Goal: Task Accomplishment & Management: Complete application form

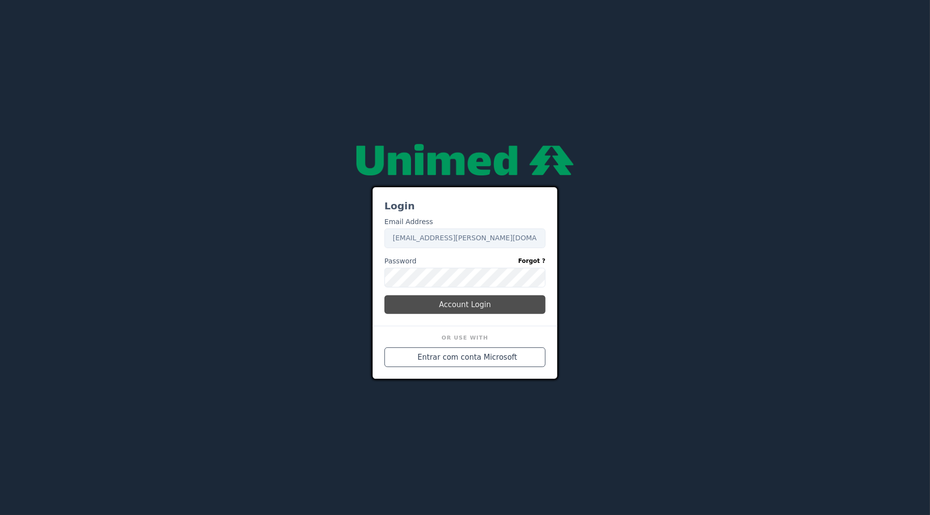
click at [445, 307] on button "Account Login" at bounding box center [464, 304] width 161 height 19
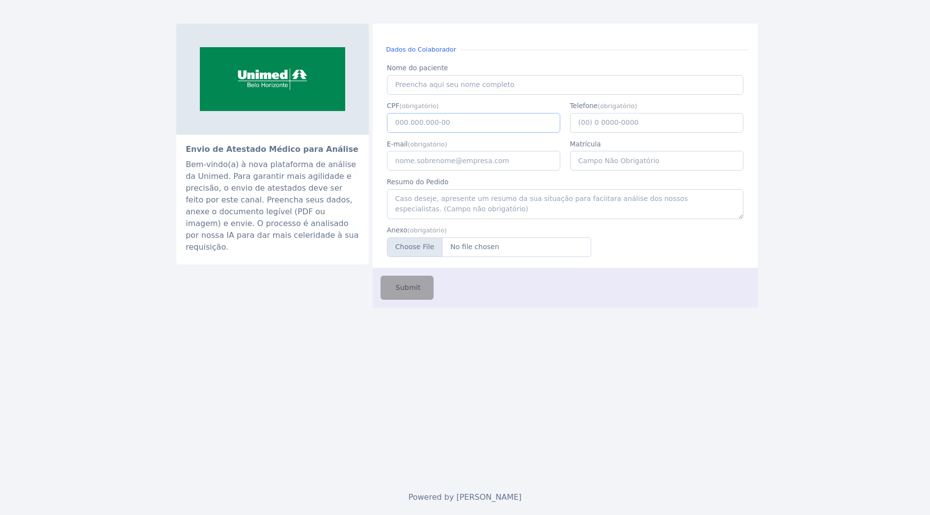
click at [462, 120] on input "CPF" at bounding box center [474, 123] width 174 height 20
paste input "111.141.736-90"
type input "111.141.736-90"
click at [422, 86] on input "Nome do paciente" at bounding box center [565, 85] width 356 height 20
paste input "JACIARA GABRIEL DE SENA"
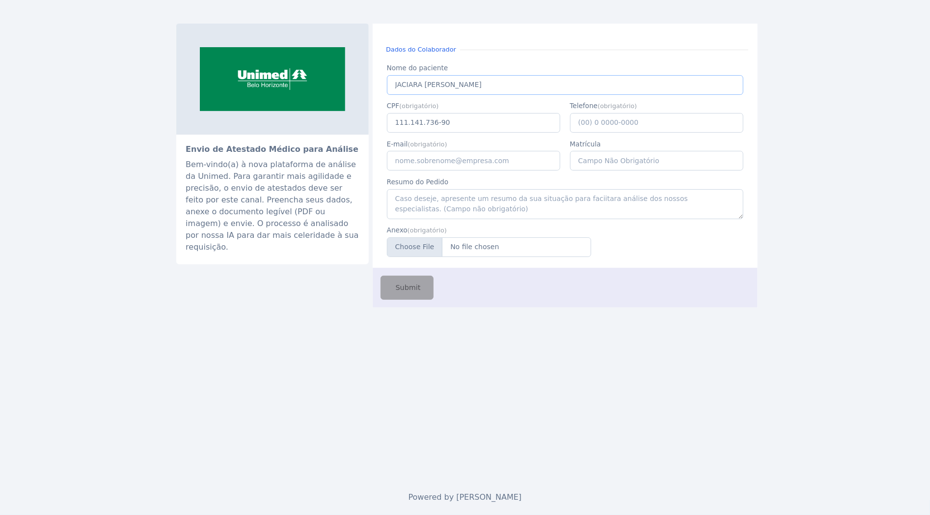
click at [398, 86] on input "JACIARA GABRIEL DE SENA" at bounding box center [565, 85] width 356 height 20
type input "JACIARA GABRIEL DE SENA"
click at [477, 164] on input "E-mail" at bounding box center [474, 161] width 174 height 20
type input "caio.castro@fluna.io"
click at [600, 120] on input "Telefone" at bounding box center [657, 123] width 174 height 20
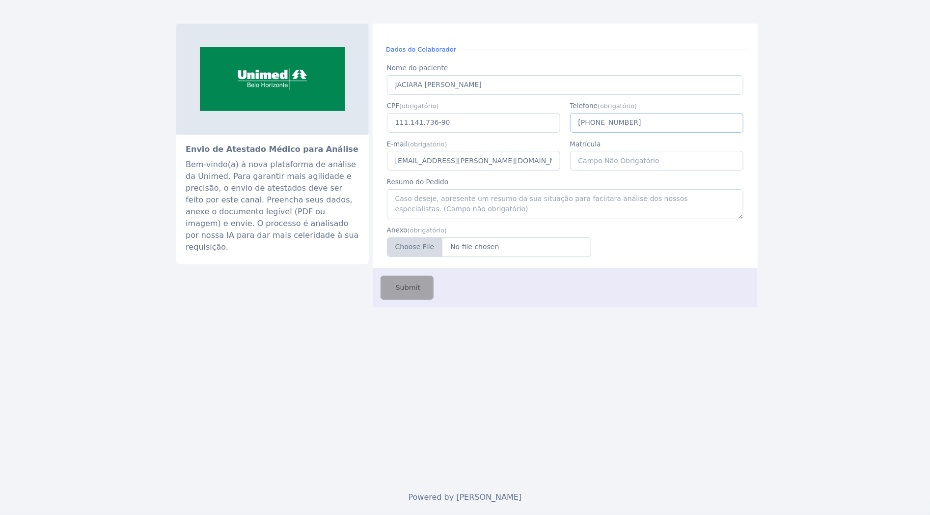
type input "(31) 9 8489-0089"
click at [489, 249] on input "Anexo" at bounding box center [489, 247] width 204 height 20
type input "C:\fakepath\JACIARA GABRIEL DE SENA.pdf"
click at [408, 291] on span "Submit" at bounding box center [407, 287] width 27 height 11
click at [453, 86] on input "Nome do paciente" at bounding box center [565, 85] width 356 height 20
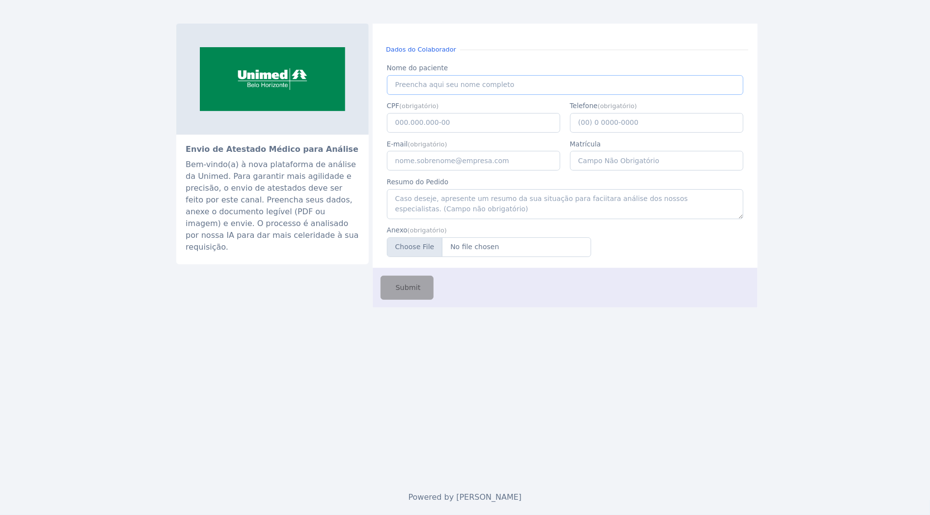
click at [450, 86] on input "Nome do paciente" at bounding box center [565, 85] width 356 height 20
paste input "JACIARA GABRIEL DE SENA"
type input "JACIARA GABRIEL DE SENA"
click at [449, 121] on input "CPF" at bounding box center [474, 123] width 174 height 20
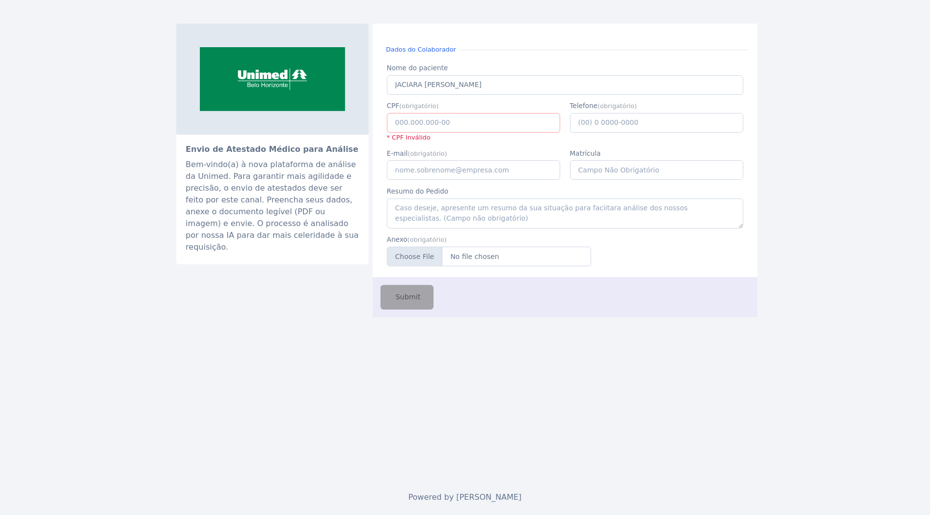
click at [488, 120] on input "CPF" at bounding box center [474, 123] width 174 height 20
paste input "111.141.736-9"
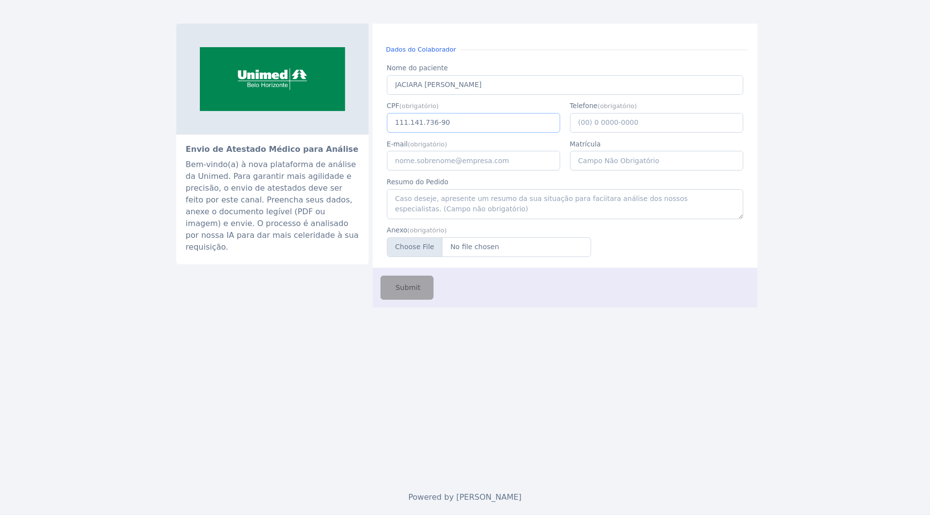
type input "111.141.736-90"
click at [592, 128] on input "Telefone" at bounding box center [657, 123] width 174 height 20
type input "(31) 9 8489-0089"
click at [501, 164] on input "E-mail" at bounding box center [474, 161] width 174 height 20
type input "caio.castro@fluna.io"
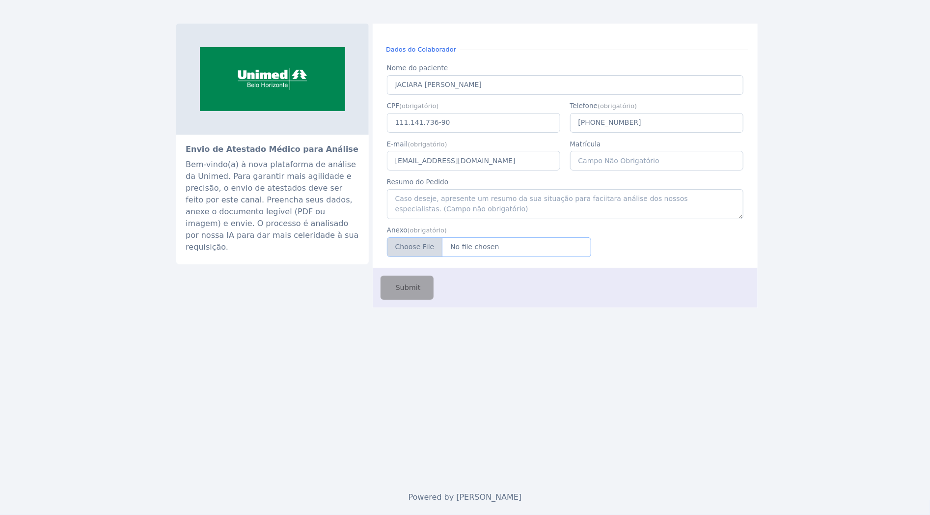
click at [491, 244] on input "Anexo" at bounding box center [489, 247] width 204 height 20
type input "C:\fakepath\JACIARA GABRIEL DE SENA.pdf"
click at [415, 290] on span "Submit" at bounding box center [407, 287] width 27 height 11
click at [432, 123] on input "CPF" at bounding box center [474, 123] width 174 height 20
paste input "047.934.706-96"
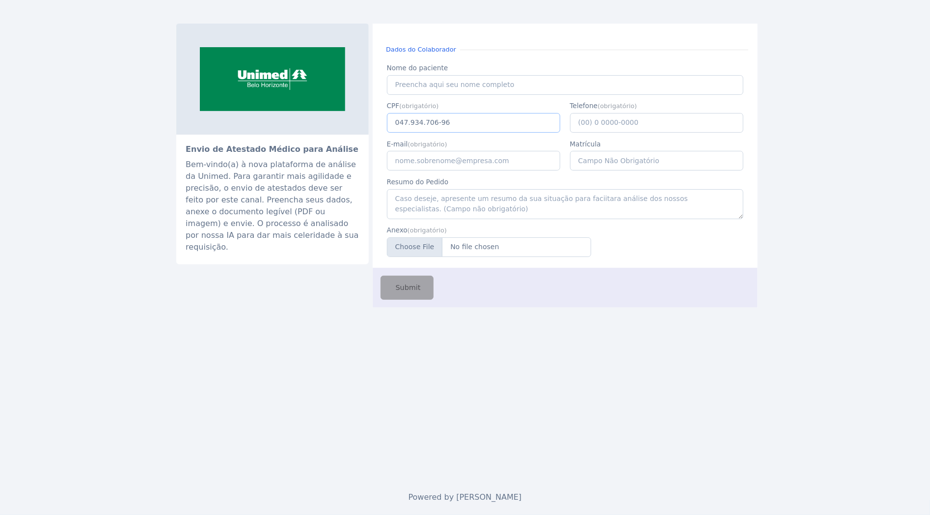
type input "047.934.706-96"
click at [441, 87] on input "Nome do paciente" at bounding box center [565, 85] width 356 height 20
type input "Higor Gonçalves Godinho"
click at [599, 119] on input "Telefone" at bounding box center [657, 123] width 174 height 20
type input "(31) 9 8448-9989"
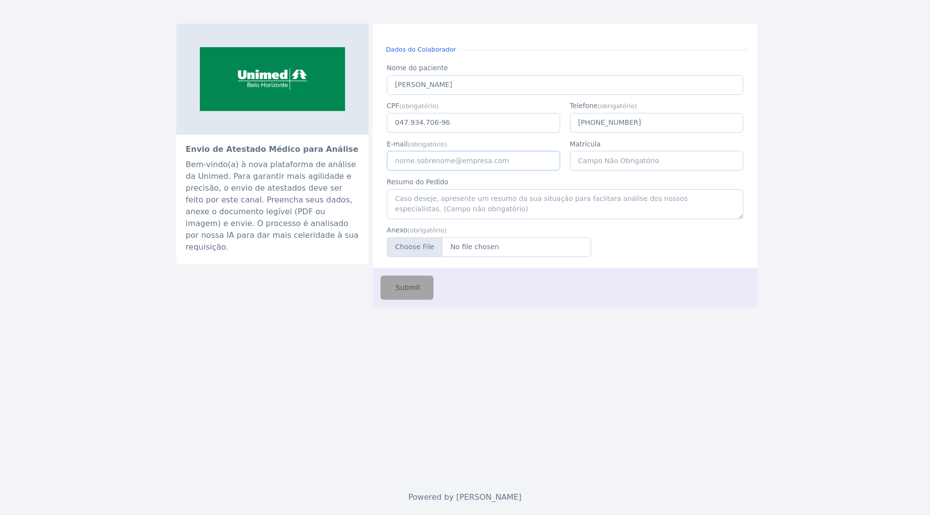
click at [519, 155] on input "E-mail" at bounding box center [474, 161] width 174 height 20
type input "caio.castro@fluna.io"
click at [472, 251] on input "Anexo" at bounding box center [489, 247] width 204 height 20
click at [487, 254] on input "Anexo" at bounding box center [489, 247] width 204 height 20
type input "C:\fakepath\higor.jpeg"
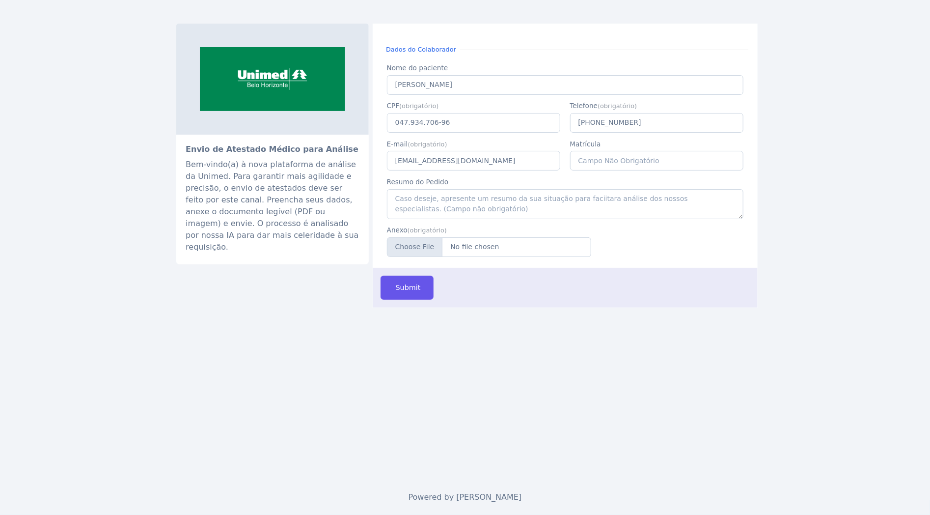
click at [397, 287] on span "Submit" at bounding box center [407, 287] width 27 height 11
